Goal: Obtain resource: Obtain resource

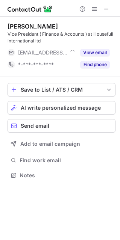
scroll to position [170, 119]
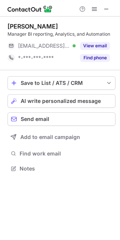
scroll to position [163, 119]
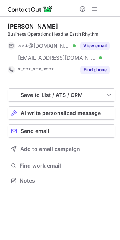
scroll to position [175, 119]
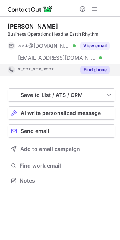
click at [92, 68] on button "Find phone" at bounding box center [95, 70] width 30 height 8
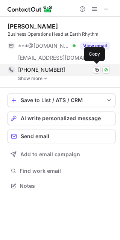
scroll to position [180, 119]
click at [62, 70] on div "+919335896467" at bounding box center [64, 69] width 92 height 7
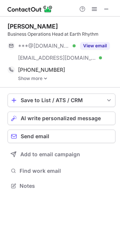
click at [35, 77] on link "Show more" at bounding box center [66, 78] width 97 height 5
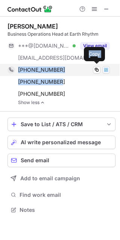
drag, startPoint x: 60, startPoint y: 81, endPoint x: 17, endPoint y: 70, distance: 44.6
click at [17, 70] on div "+919335896467 Copy WhatsApp +919818816467 Copy WhatsApp +14405466460 Copy" at bounding box center [59, 82] width 102 height 36
copy div "+919335896467 Copy WhatsApp +919818816467"
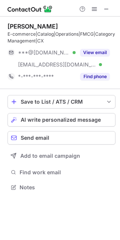
scroll to position [182, 119]
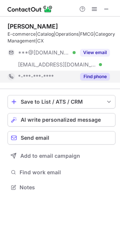
click at [90, 77] on button "Find phone" at bounding box center [95, 77] width 30 height 8
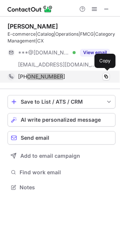
drag, startPoint x: 62, startPoint y: 76, endPoint x: 27, endPoint y: 76, distance: 35.7
click at [27, 76] on div "+918172847544" at bounding box center [64, 76] width 92 height 7
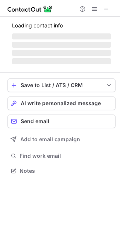
scroll to position [170, 119]
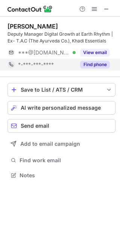
click at [88, 64] on button "Find phone" at bounding box center [95, 65] width 30 height 8
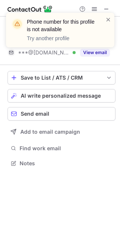
scroll to position [4, 4]
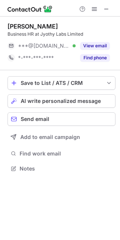
scroll to position [163, 119]
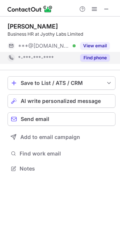
click at [87, 59] on button "Find phone" at bounding box center [95, 58] width 30 height 8
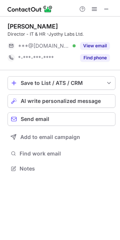
scroll to position [163, 119]
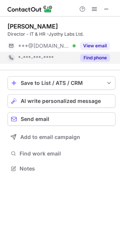
click at [92, 57] on button "Find phone" at bounding box center [95, 58] width 30 height 8
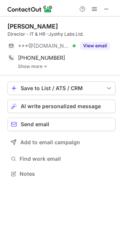
click at [42, 67] on link "Show more" at bounding box center [66, 66] width 97 height 5
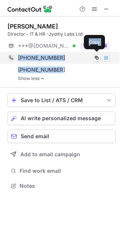
drag, startPoint x: 61, startPoint y: 67, endPoint x: 18, endPoint y: 58, distance: 43.8
click at [18, 58] on div "+919717955122 Copy WhatsApp +919820546567 Copy WhatsApp" at bounding box center [59, 64] width 102 height 24
copy div "+919717955122 Copy WhatsApp +919820546567"
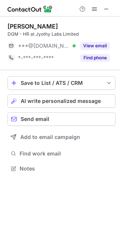
scroll to position [4, 4]
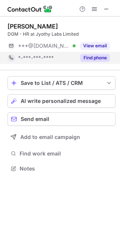
click at [83, 59] on button "Find phone" at bounding box center [95, 58] width 30 height 8
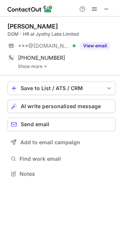
click at [33, 64] on link "Show more" at bounding box center [66, 66] width 97 height 5
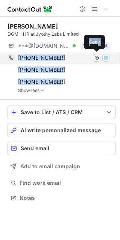
drag, startPoint x: 63, startPoint y: 80, endPoint x: 19, endPoint y: 57, distance: 49.4
click at [19, 57] on div "[PHONE_NUMBER] Copy WhatsApp [PHONE_NUMBER] Copy WhatsApp [PHONE_NUMBER] Copy W…" at bounding box center [59, 70] width 102 height 36
copy div "[PHONE_NUMBER] Copy WhatsApp [PHONE_NUMBER] Copy WhatsApp [PHONE_NUMBER]"
